Goal: Navigation & Orientation: Find specific page/section

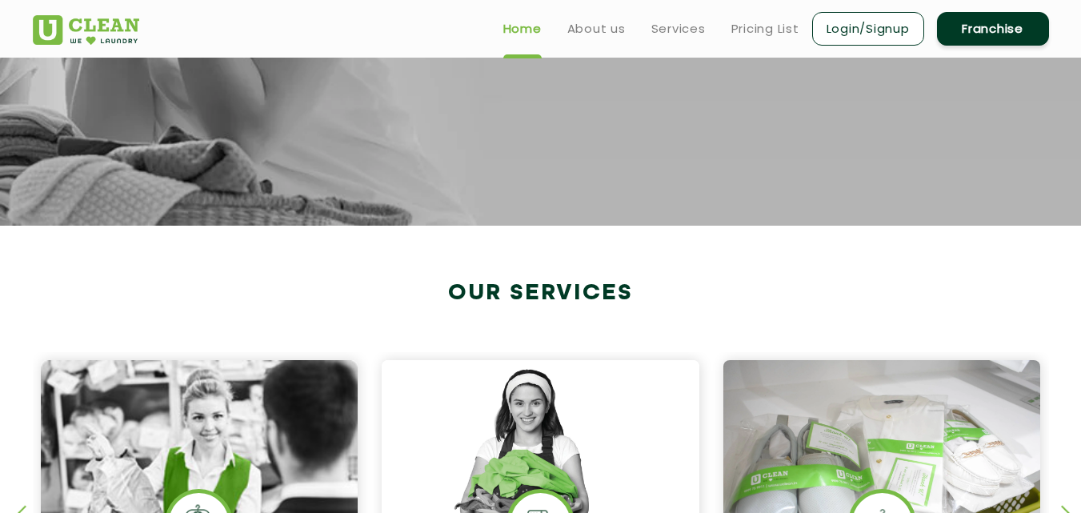
scroll to position [160, 0]
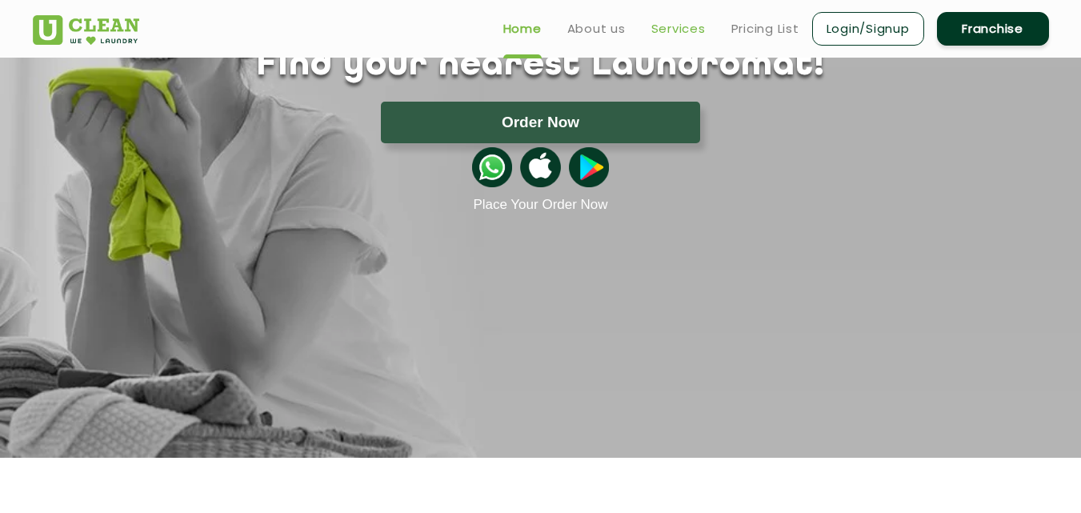
click at [682, 33] on link "Services" at bounding box center [678, 28] width 54 height 19
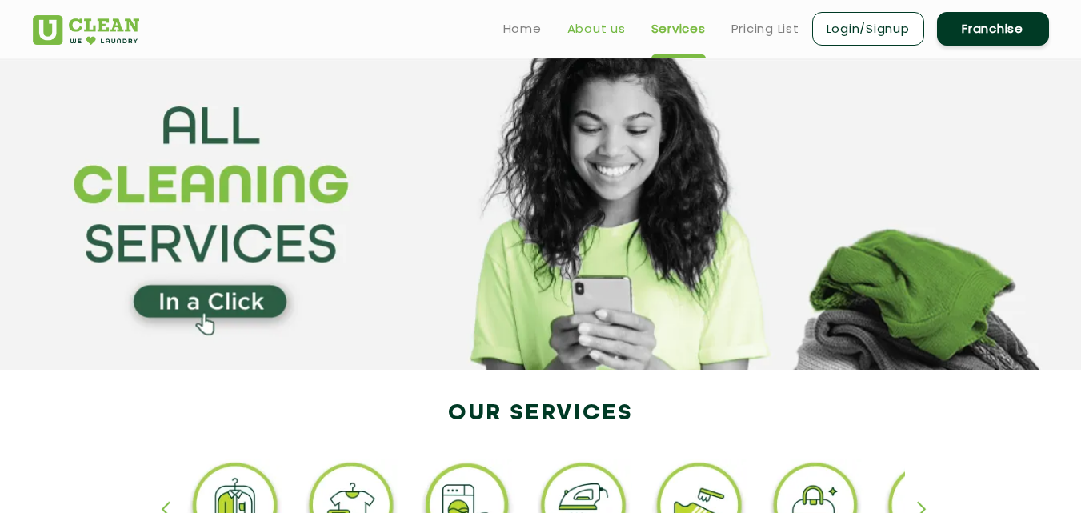
click at [591, 30] on link "About us" at bounding box center [596, 28] width 58 height 19
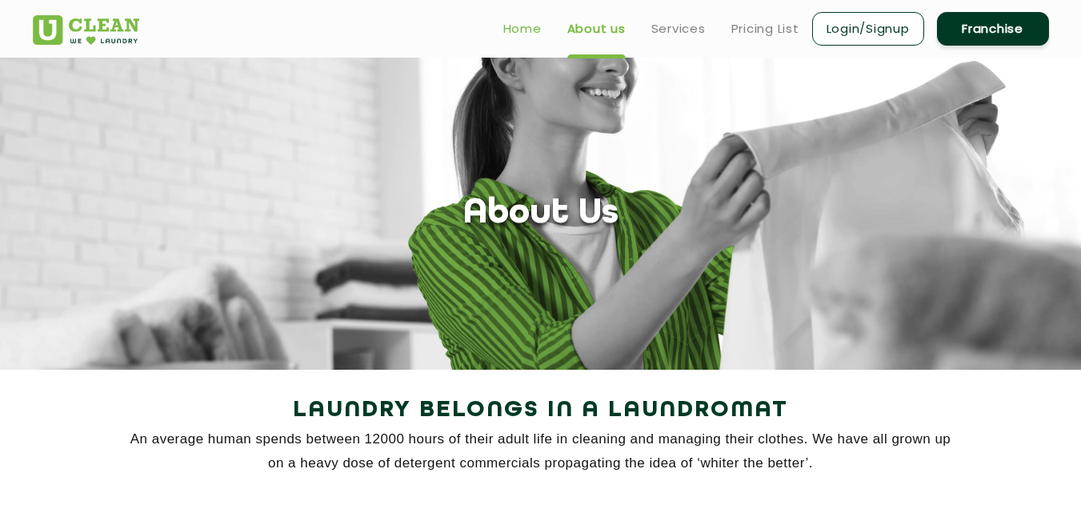
click at [515, 24] on link "Home" at bounding box center [522, 28] width 38 height 19
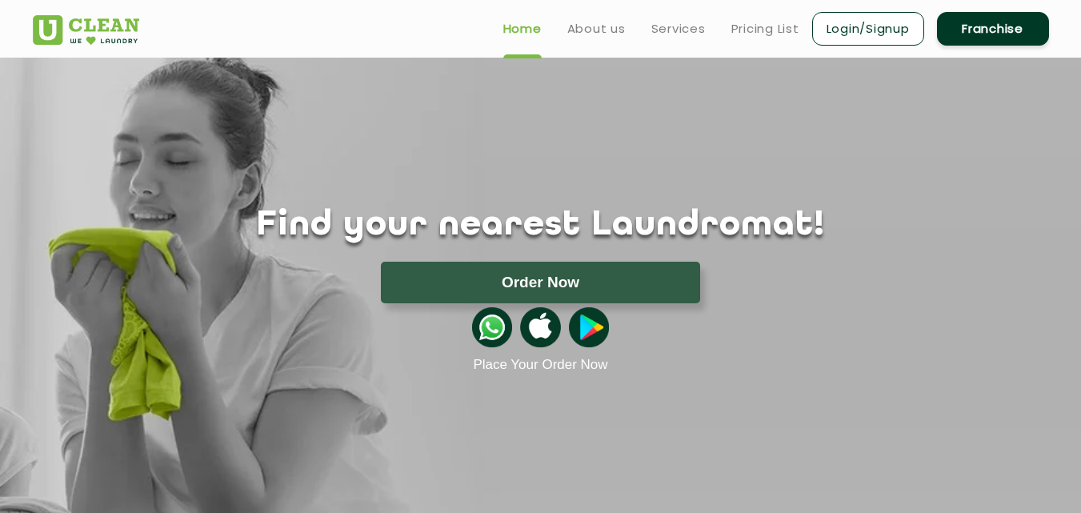
click at [983, 36] on link "Franchise" at bounding box center [993, 29] width 112 height 34
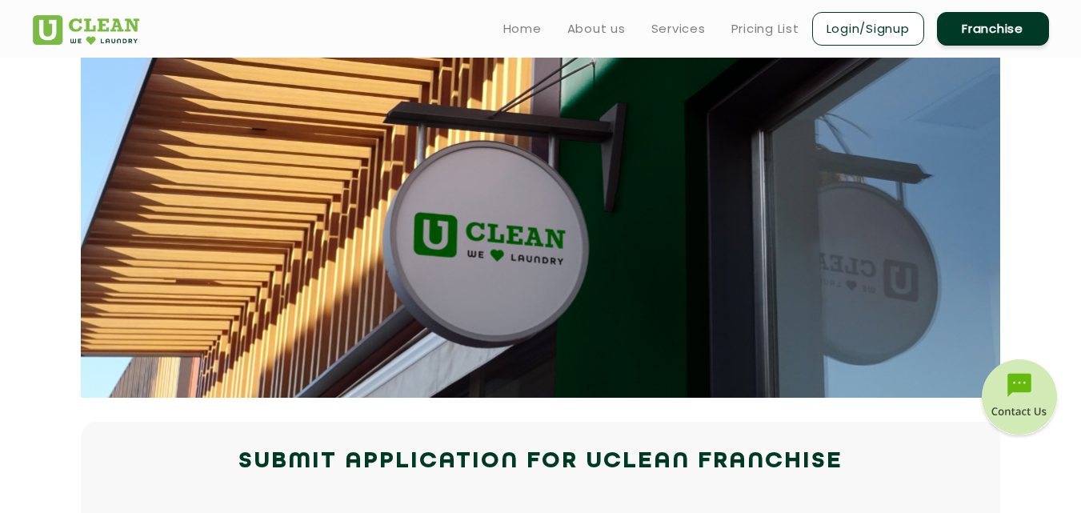
click at [999, 30] on link "Franchise" at bounding box center [993, 29] width 112 height 34
click at [983, 36] on link "Franchise" at bounding box center [993, 29] width 112 height 34
